Goal: Task Accomplishment & Management: Manage account settings

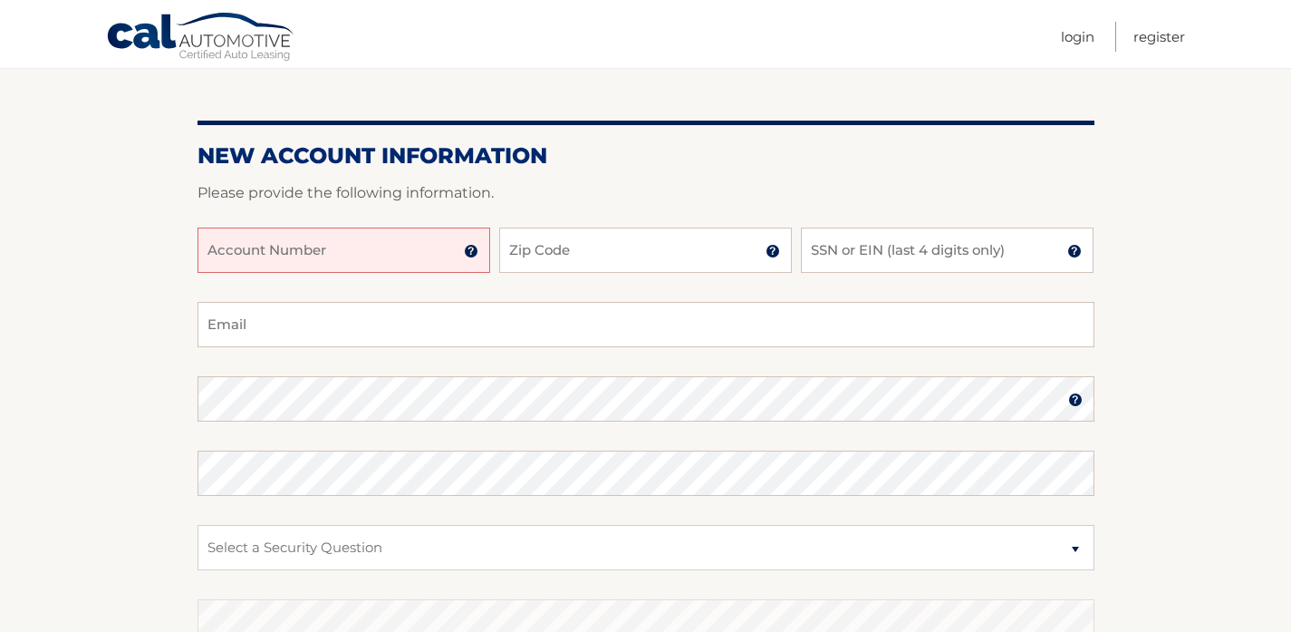
scroll to position [202, 0]
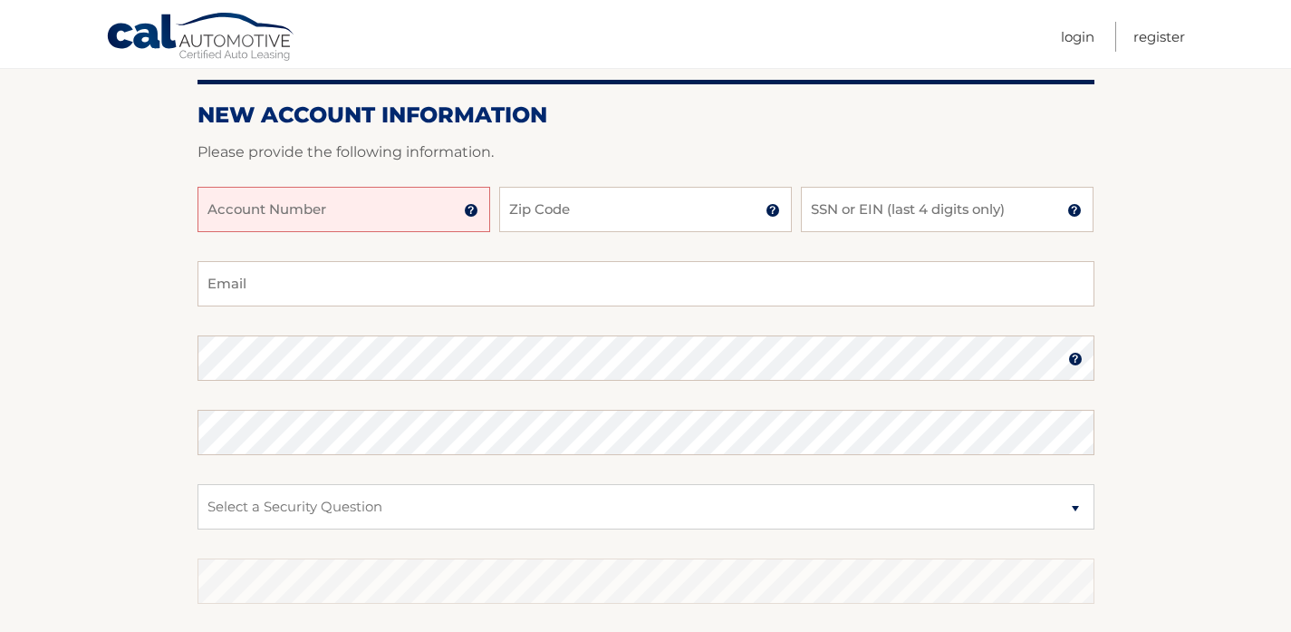
click at [388, 205] on input "Account Number" at bounding box center [344, 209] width 293 height 45
paste input "44455946346"
type input "44455946346"
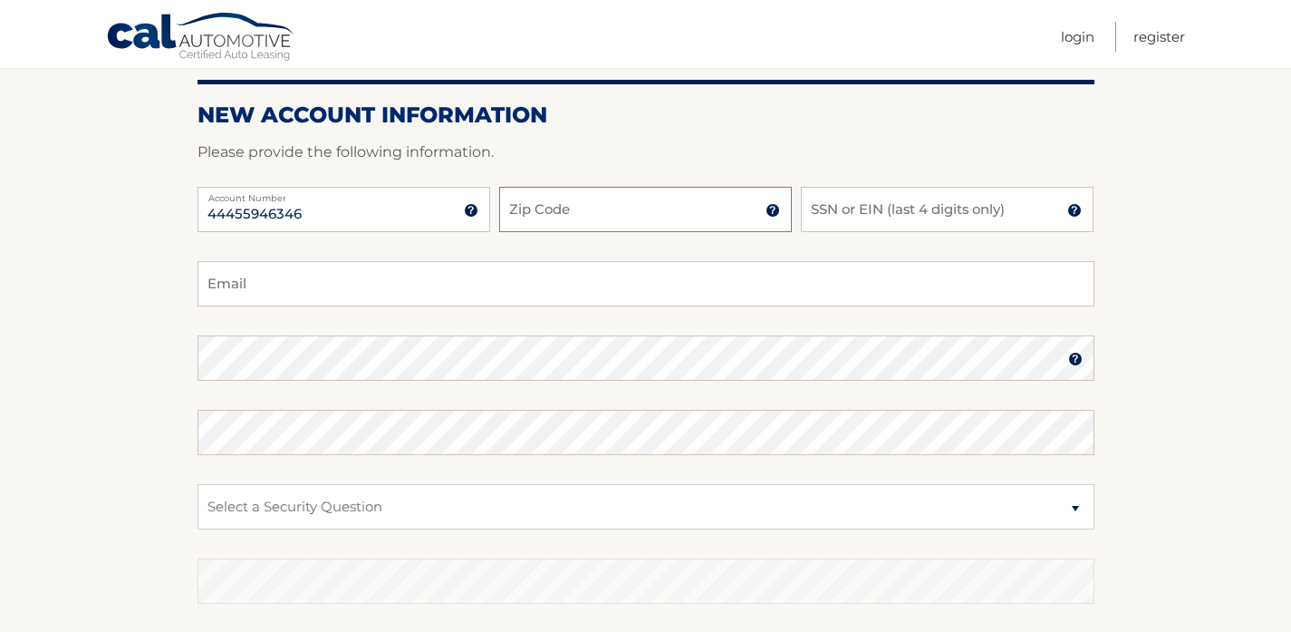
click at [585, 217] on input "Zip Code" at bounding box center [645, 209] width 293 height 45
type input "14072"
click at [855, 203] on input "SSN or EIN (last 4 digits only)" at bounding box center [947, 209] width 293 height 45
type input "1476"
click at [695, 286] on input "Email" at bounding box center [646, 283] width 897 height 45
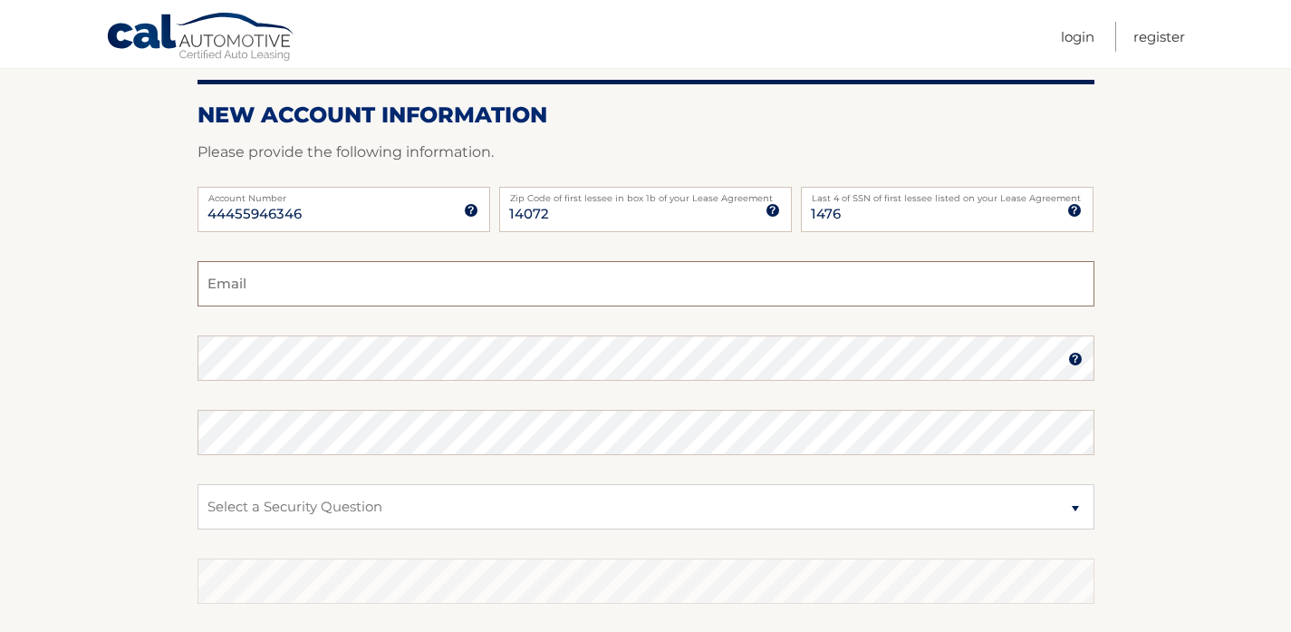
type input "[EMAIL_ADDRESS][DOMAIN_NAME]"
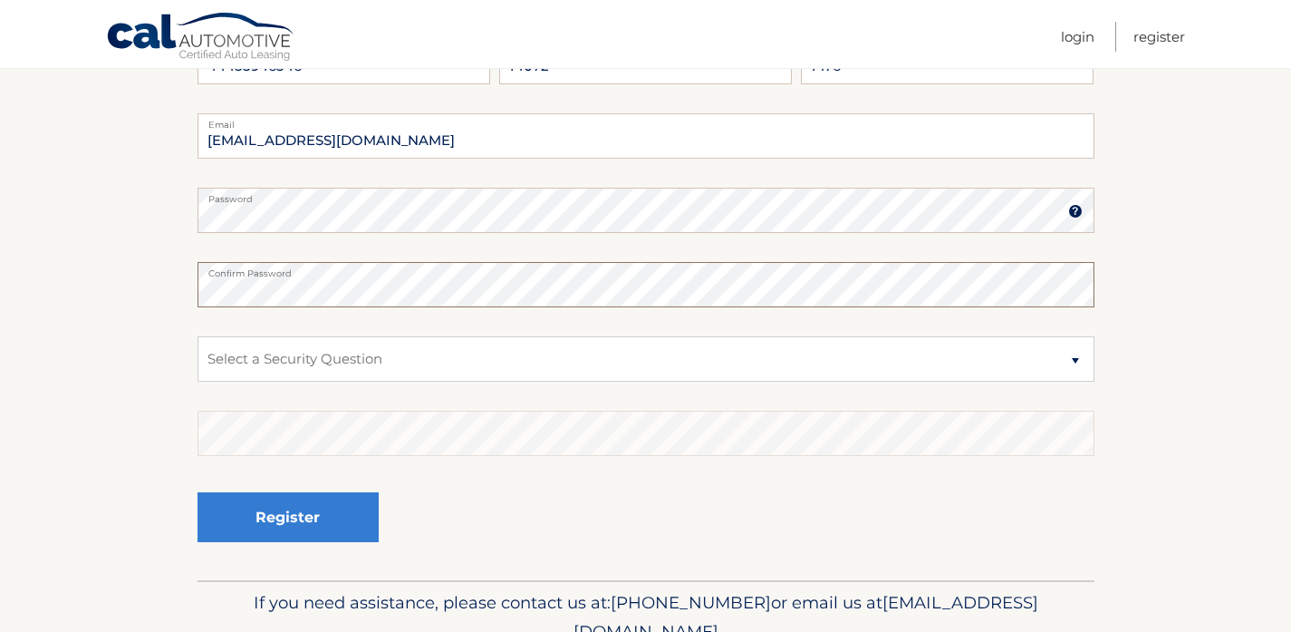
scroll to position [376, 0]
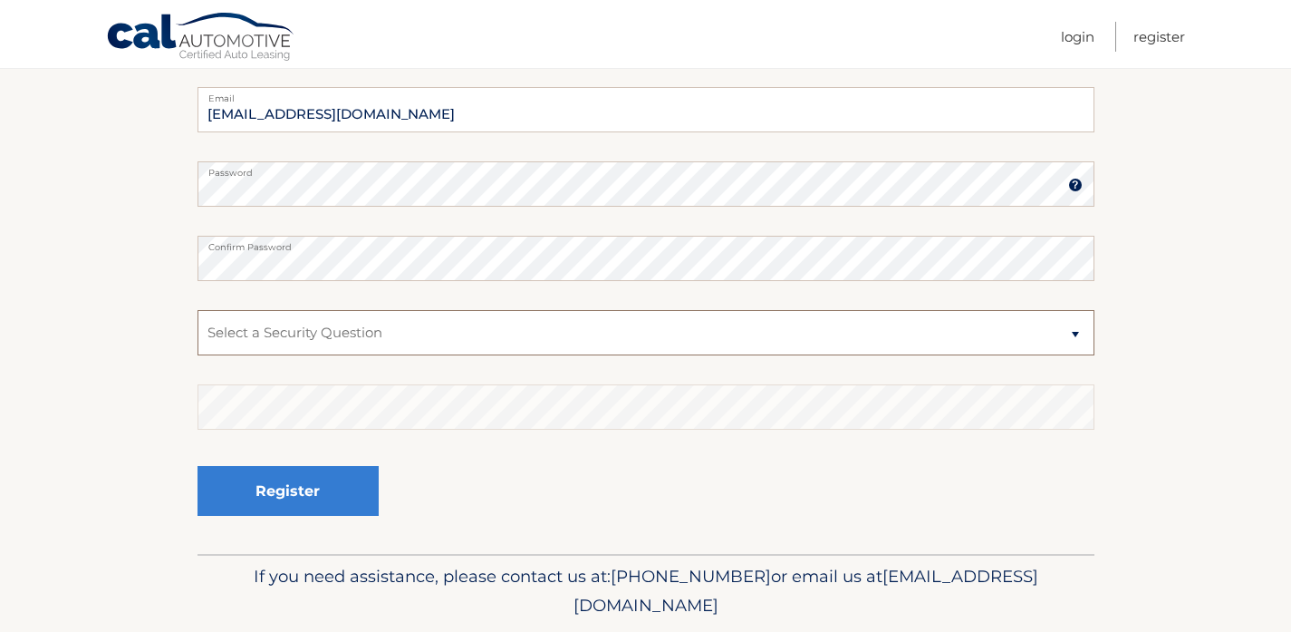
click at [483, 336] on select "Select a Security Question What was the name of your elementary school? What is…" at bounding box center [646, 332] width 897 height 45
select select "1"
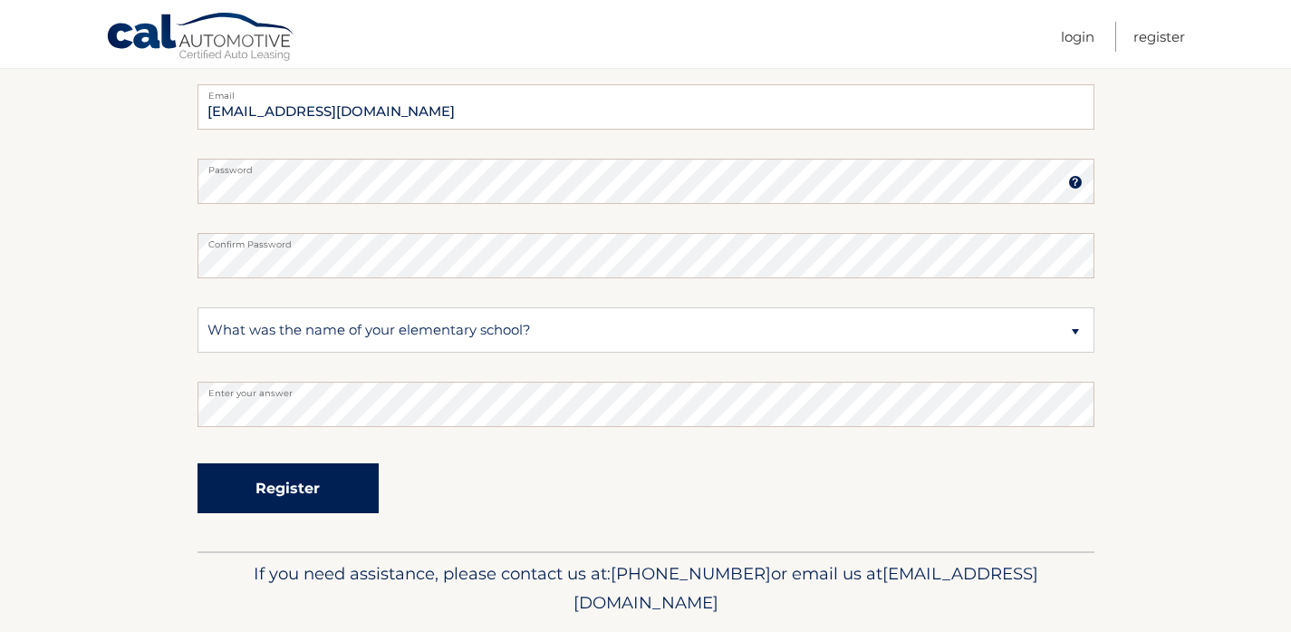
click at [351, 488] on button "Register" at bounding box center [288, 488] width 181 height 50
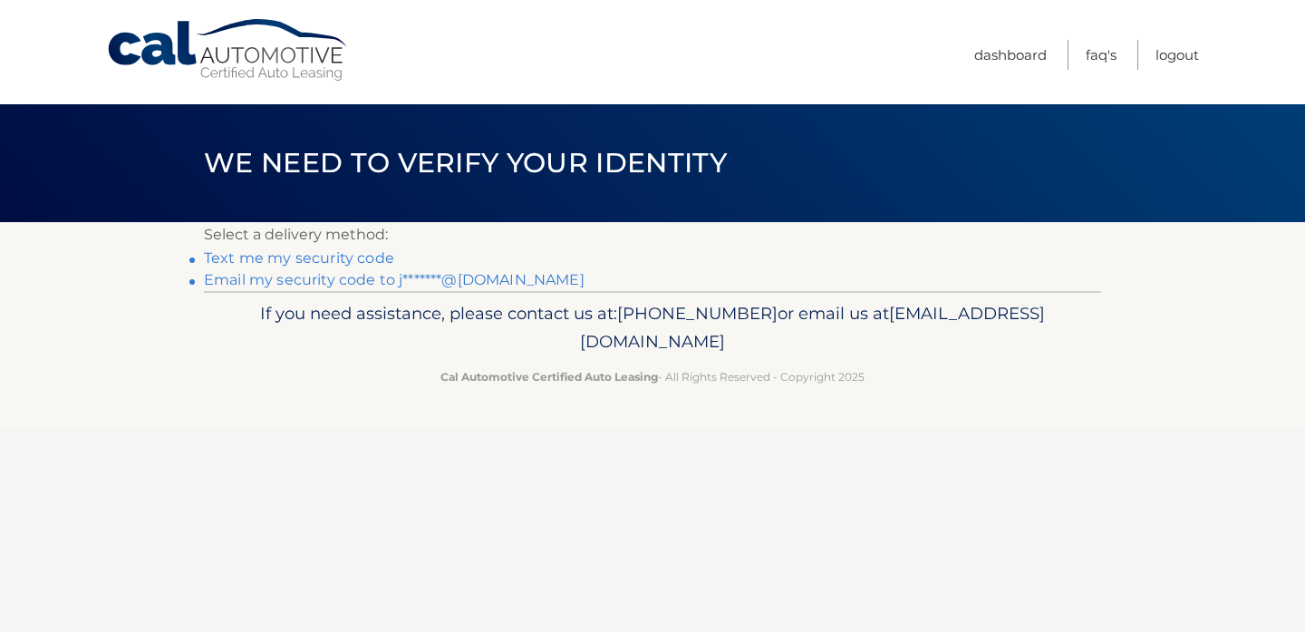
click at [337, 257] on link "Text me my security code" at bounding box center [299, 257] width 190 height 17
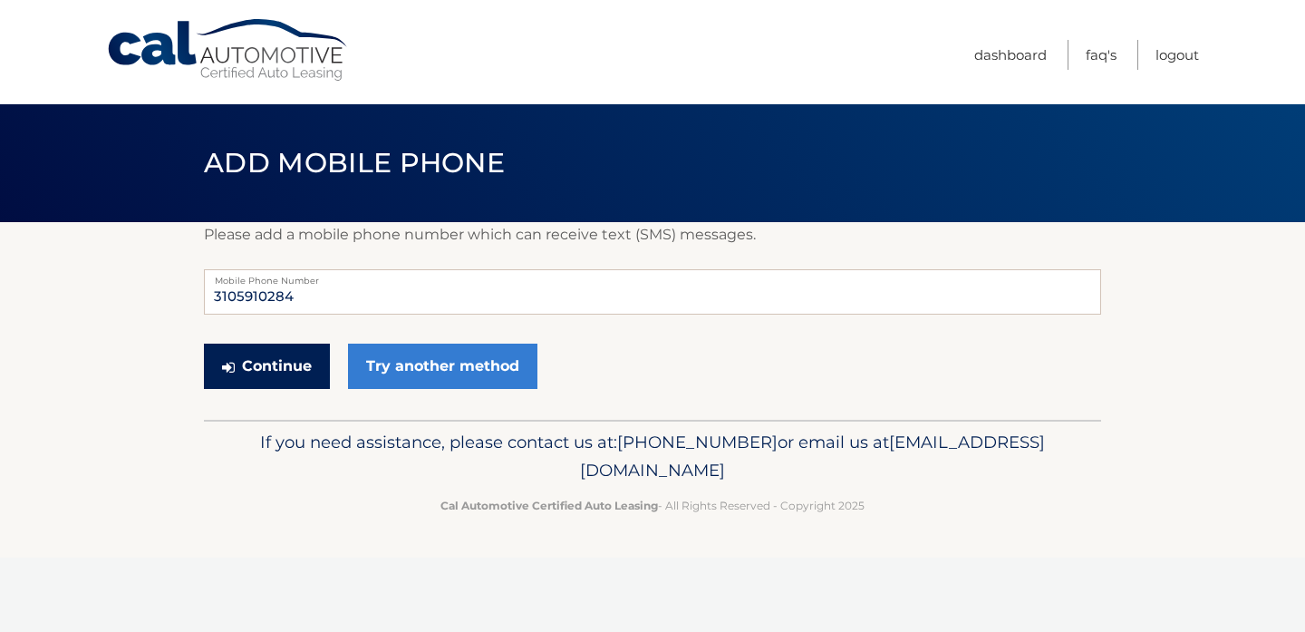
click at [293, 360] on button "Continue" at bounding box center [267, 365] width 126 height 45
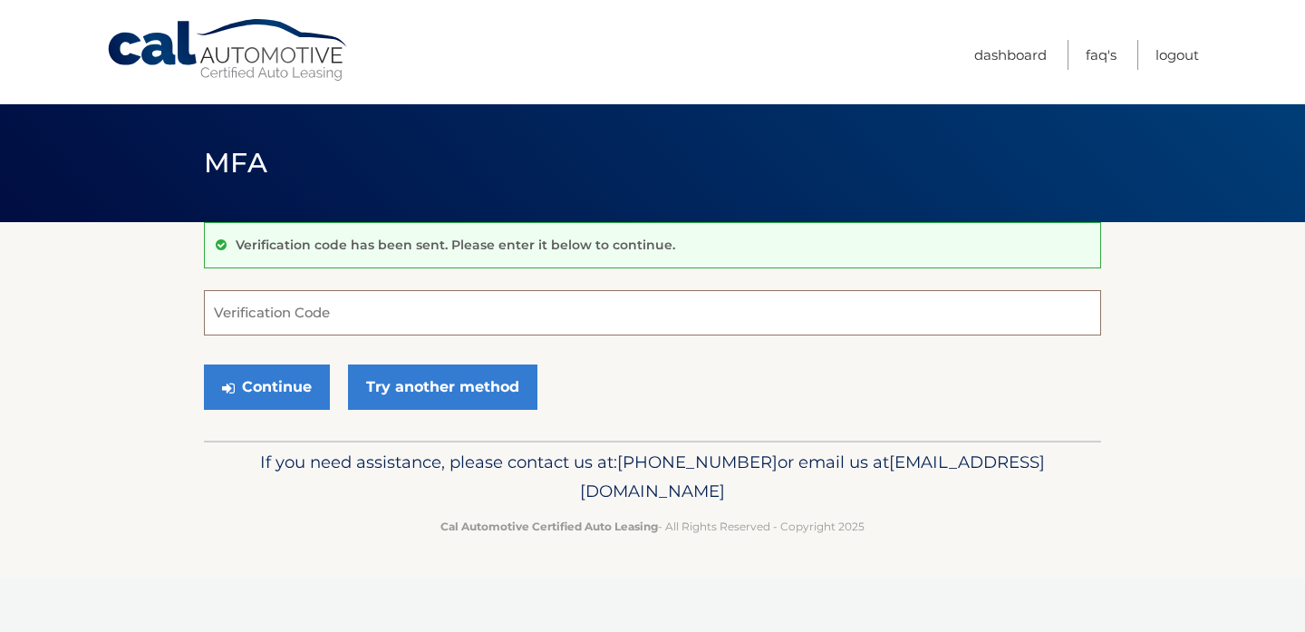
click at [346, 317] on input "Verification Code" at bounding box center [652, 312] width 897 height 45
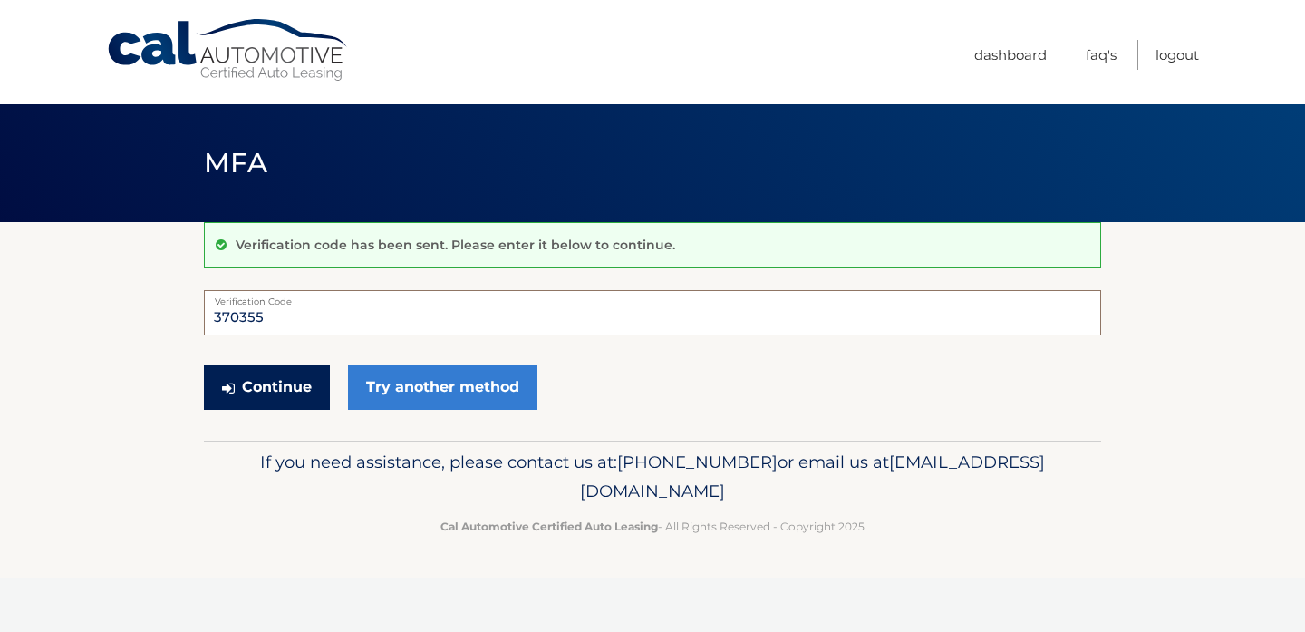
type input "370355"
click at [253, 388] on button "Continue" at bounding box center [267, 386] width 126 height 45
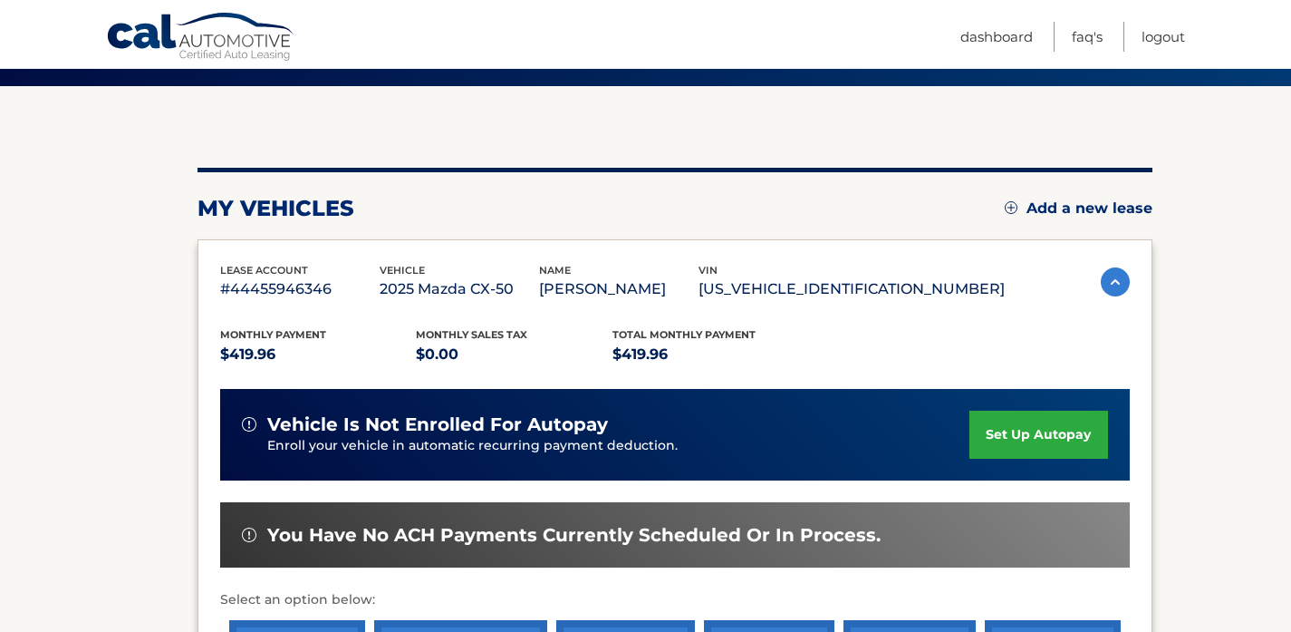
scroll to position [141, 0]
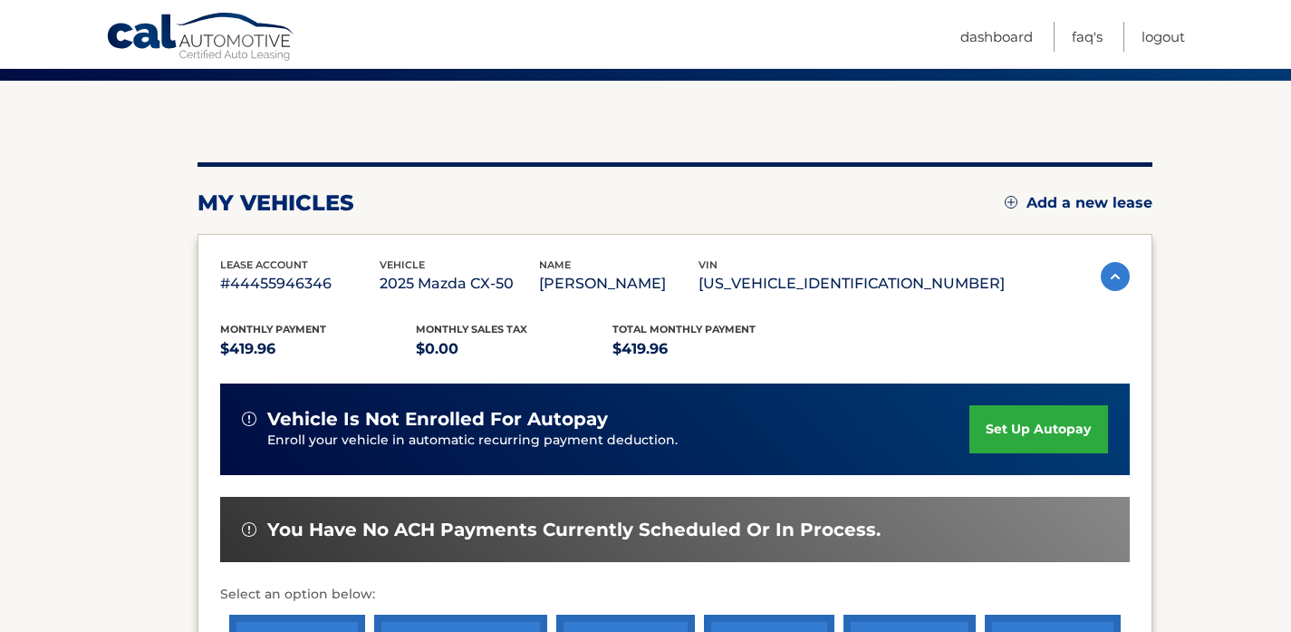
click at [697, 337] on p "$419.96" at bounding box center [711, 348] width 197 height 25
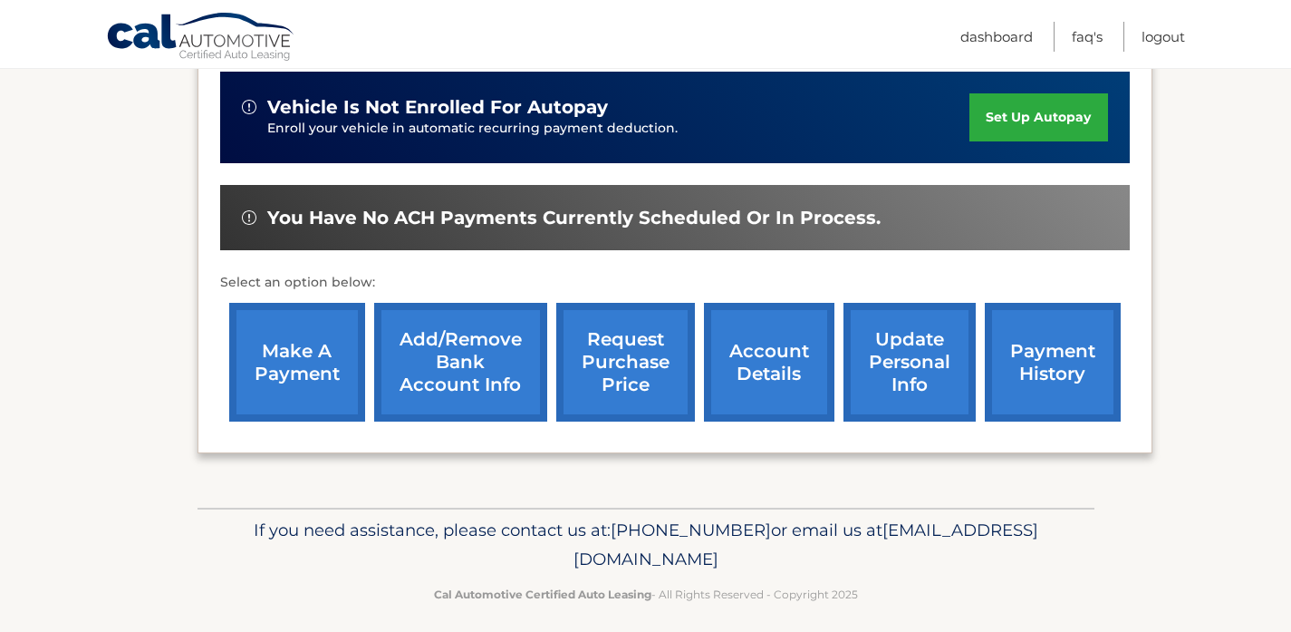
scroll to position [466, 0]
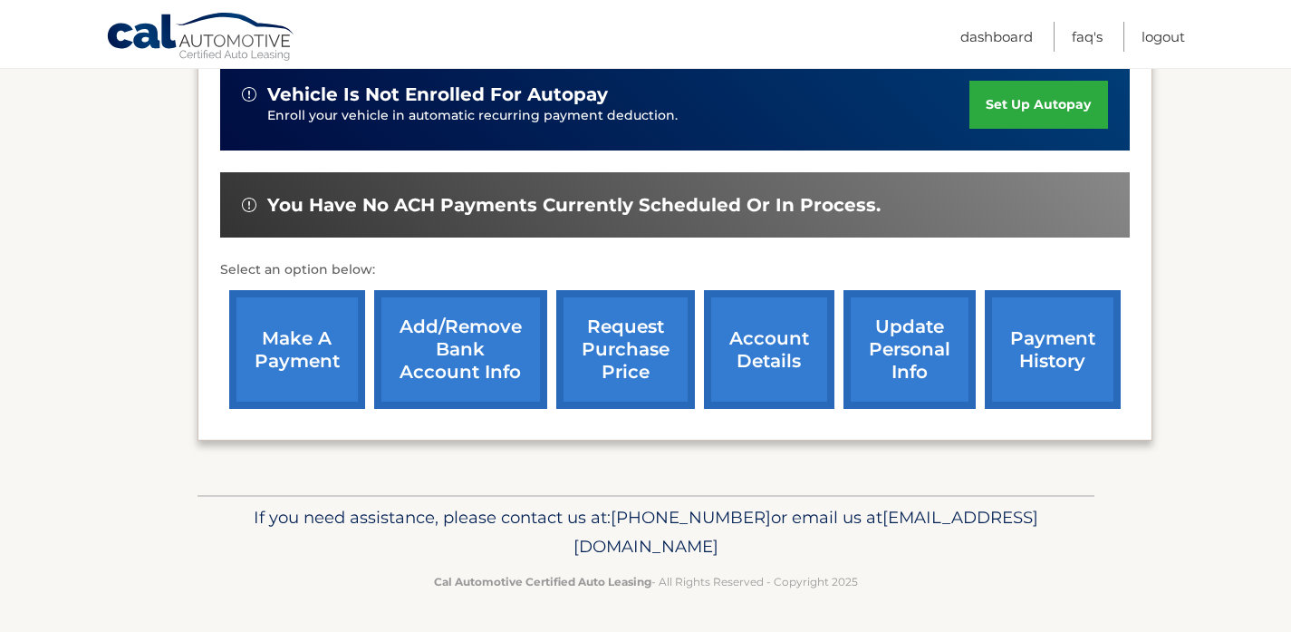
click at [528, 348] on link "Add/Remove bank account info" at bounding box center [460, 349] width 173 height 119
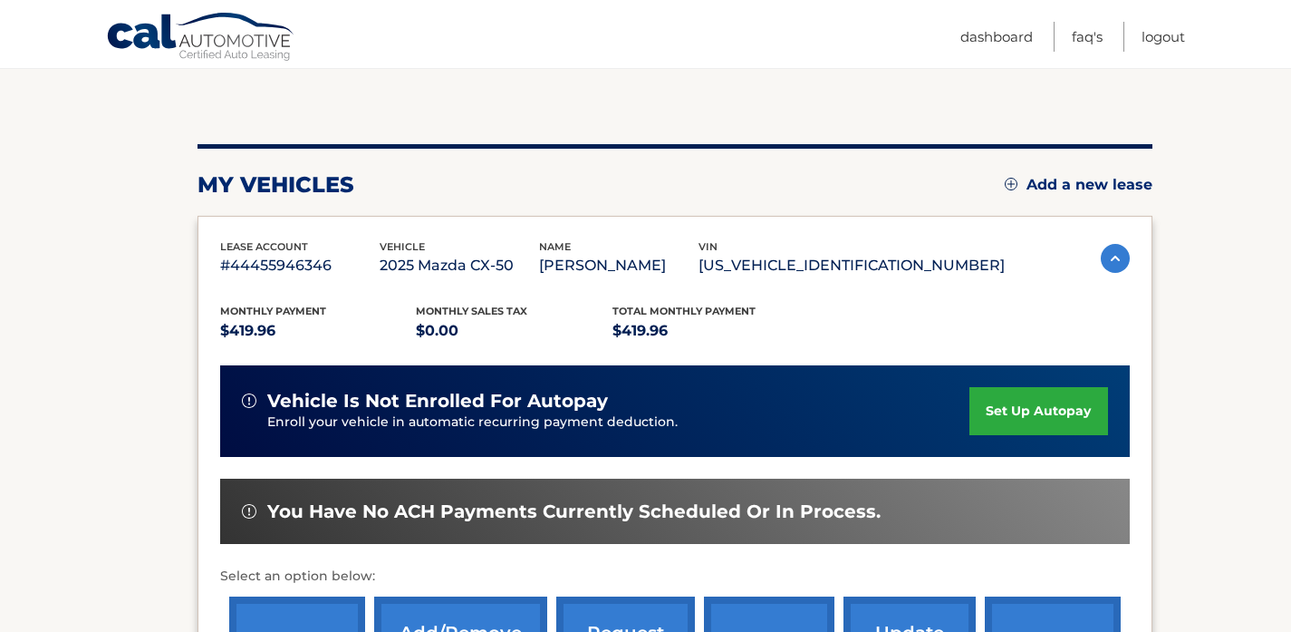
scroll to position [288, 0]
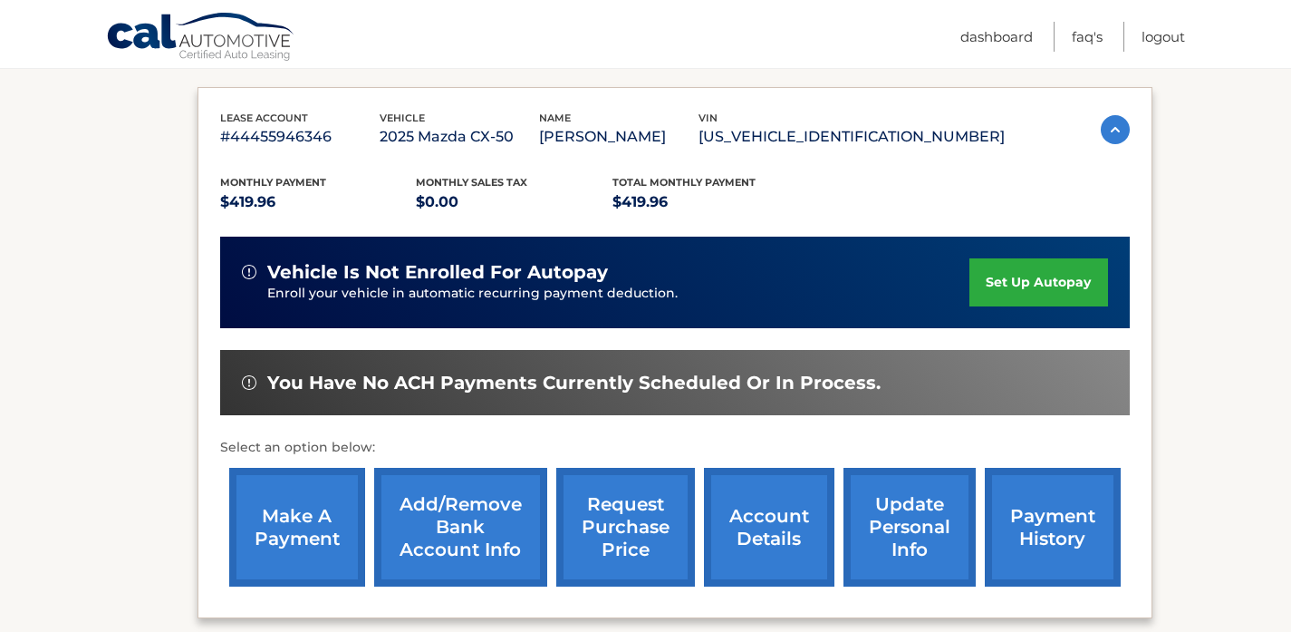
click at [1028, 295] on link "set up autopay" at bounding box center [1038, 282] width 138 height 48
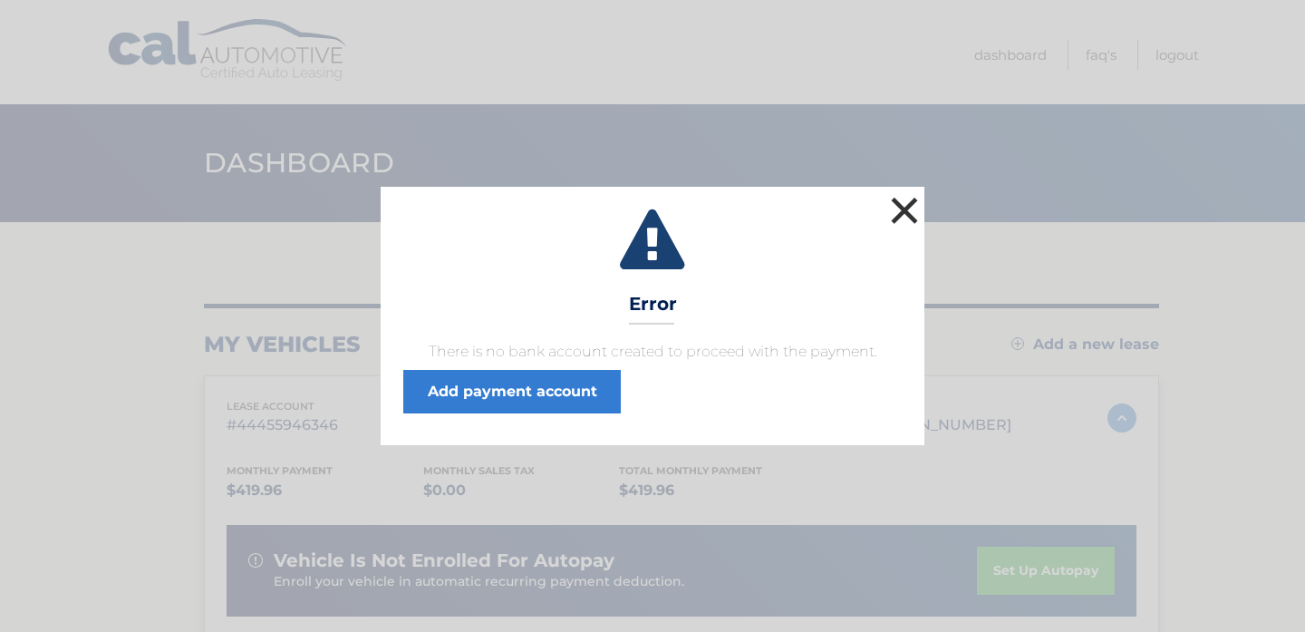
click at [909, 206] on button "×" at bounding box center [904, 210] width 36 height 36
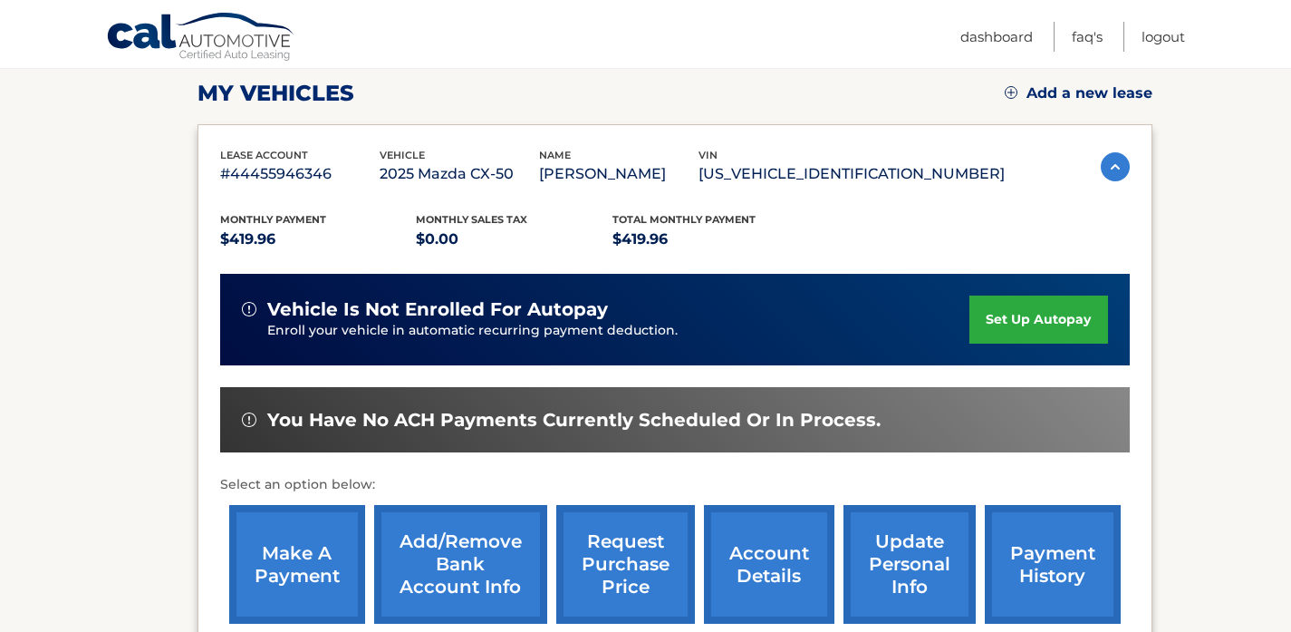
scroll to position [375, 0]
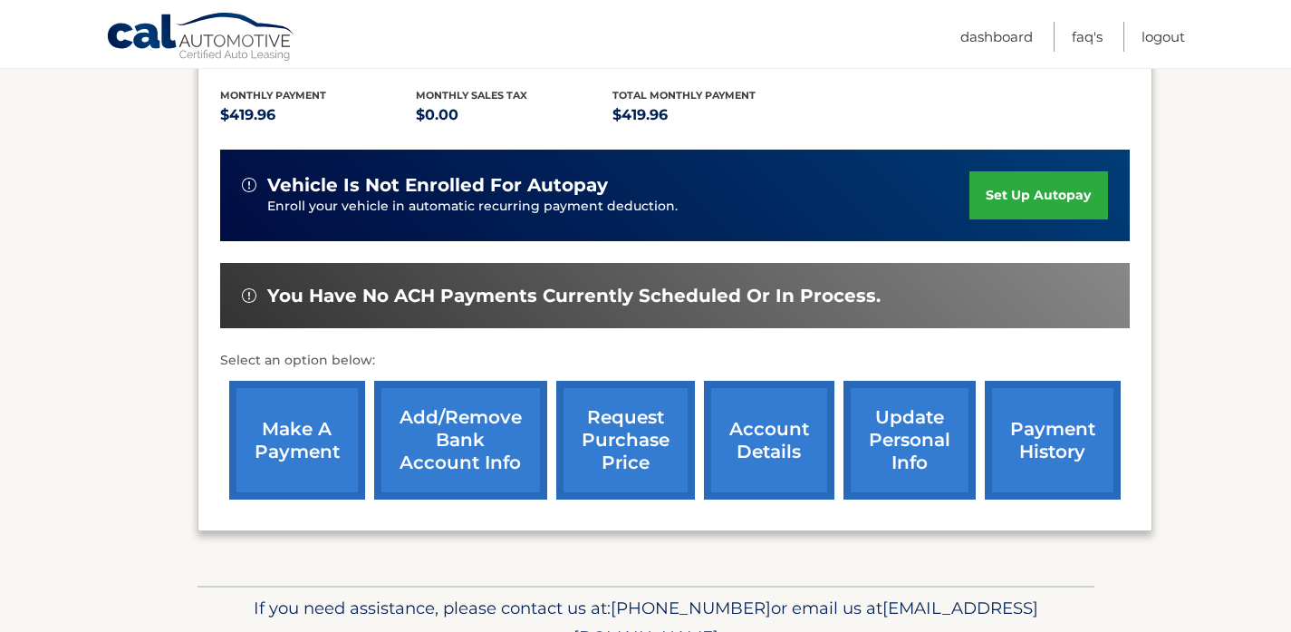
click at [779, 468] on link "account details" at bounding box center [769, 440] width 130 height 119
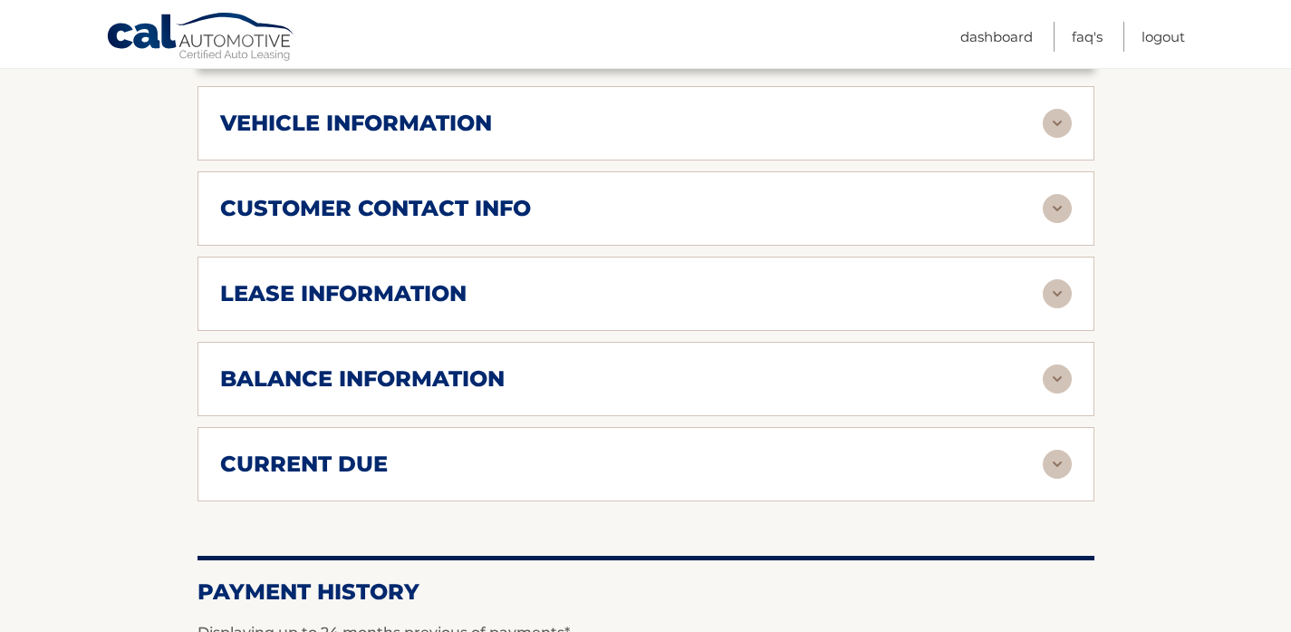
scroll to position [878, 0]
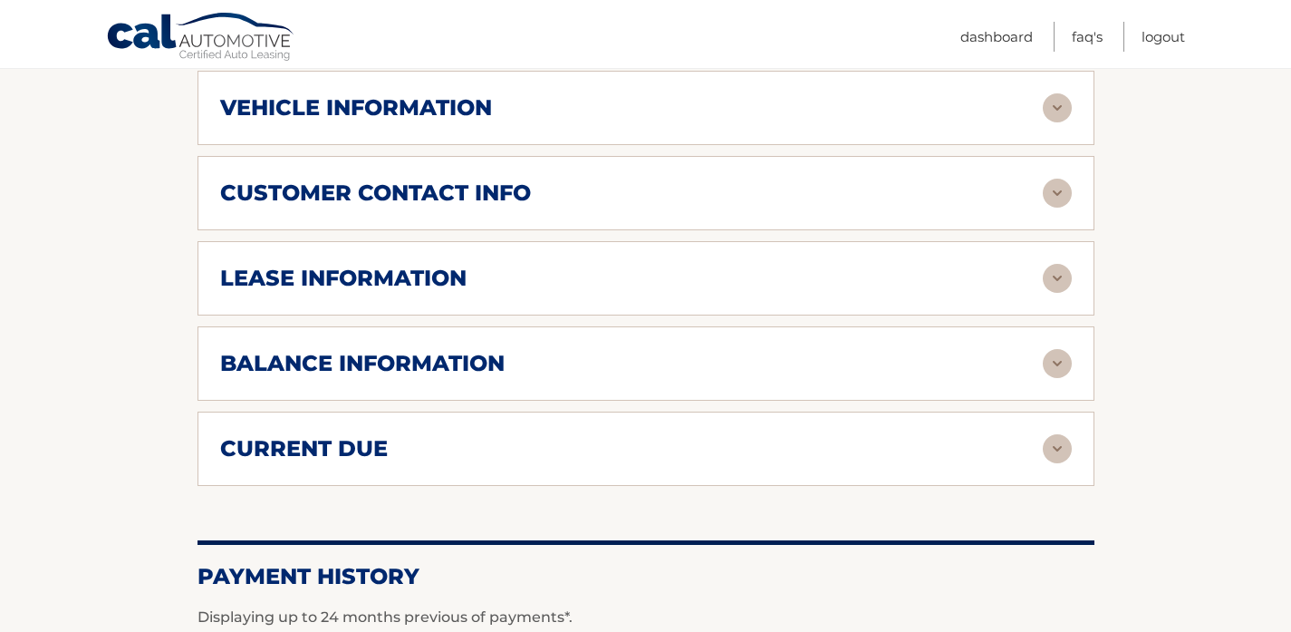
click at [780, 352] on div "balance information" at bounding box center [631, 363] width 823 height 27
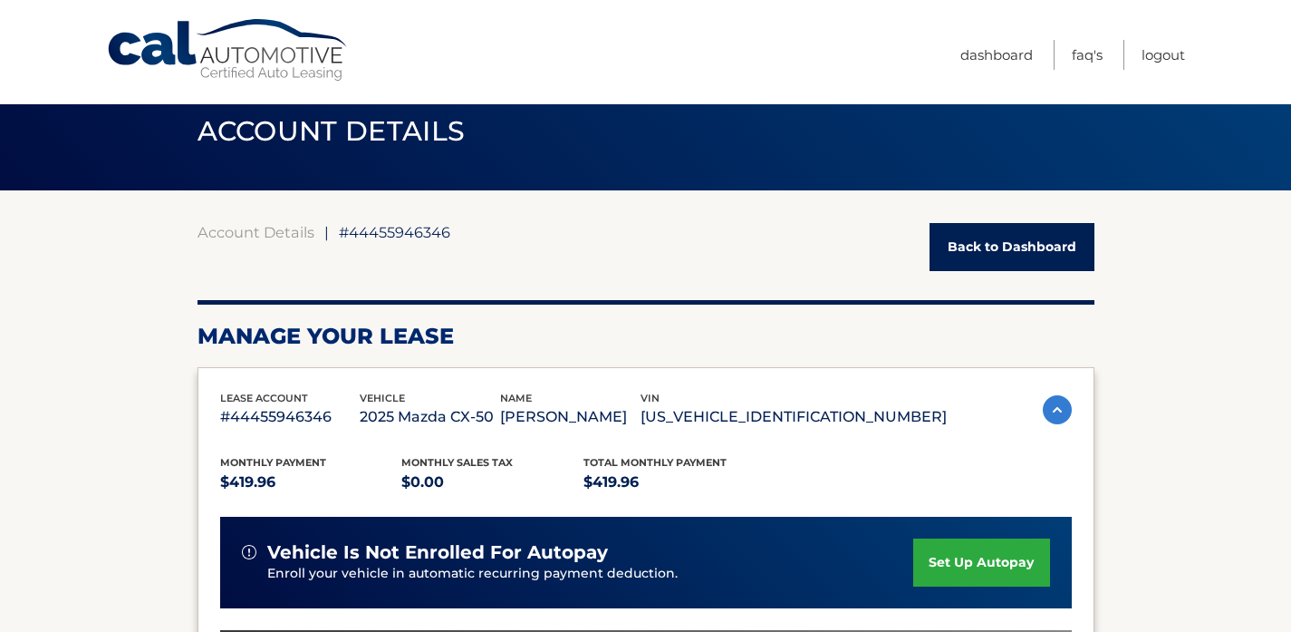
scroll to position [0, 0]
